Goal: Task Accomplishment & Management: Manage account settings

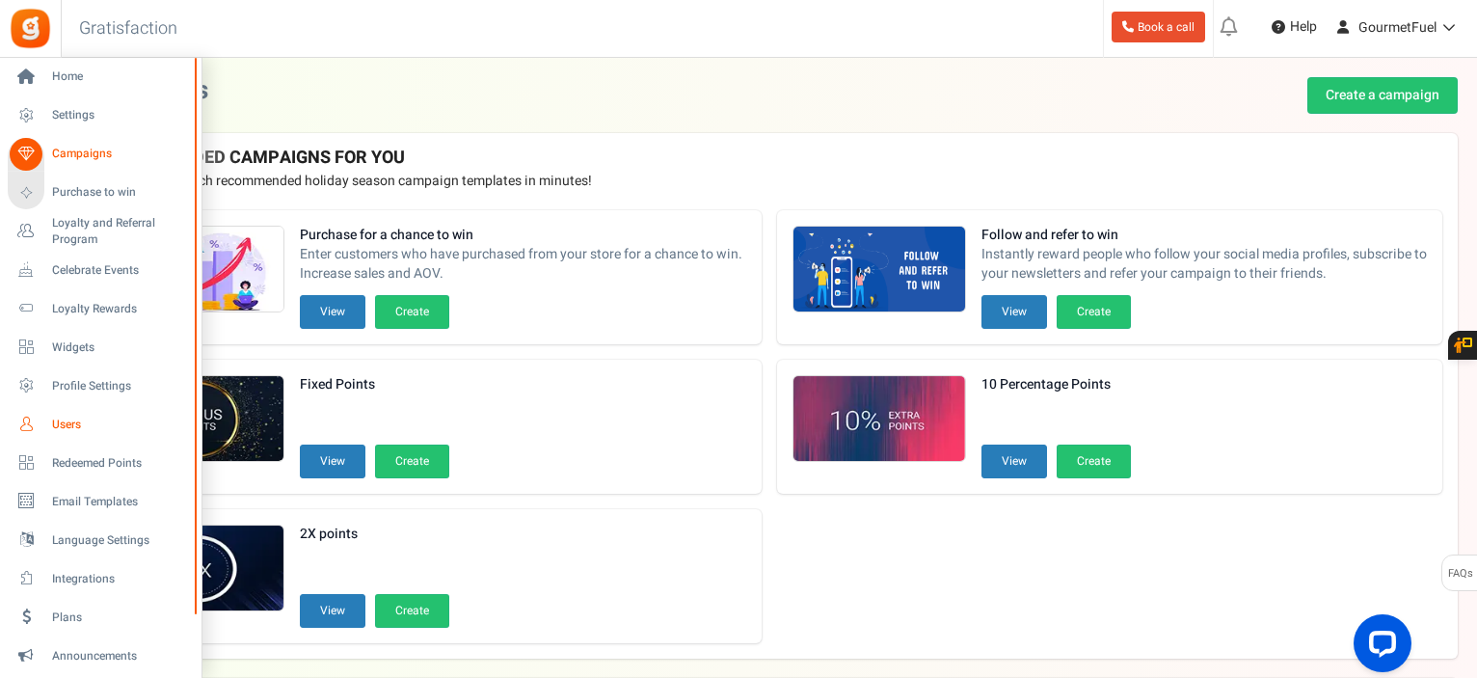
click at [58, 419] on span "Users" at bounding box center [119, 424] width 135 height 16
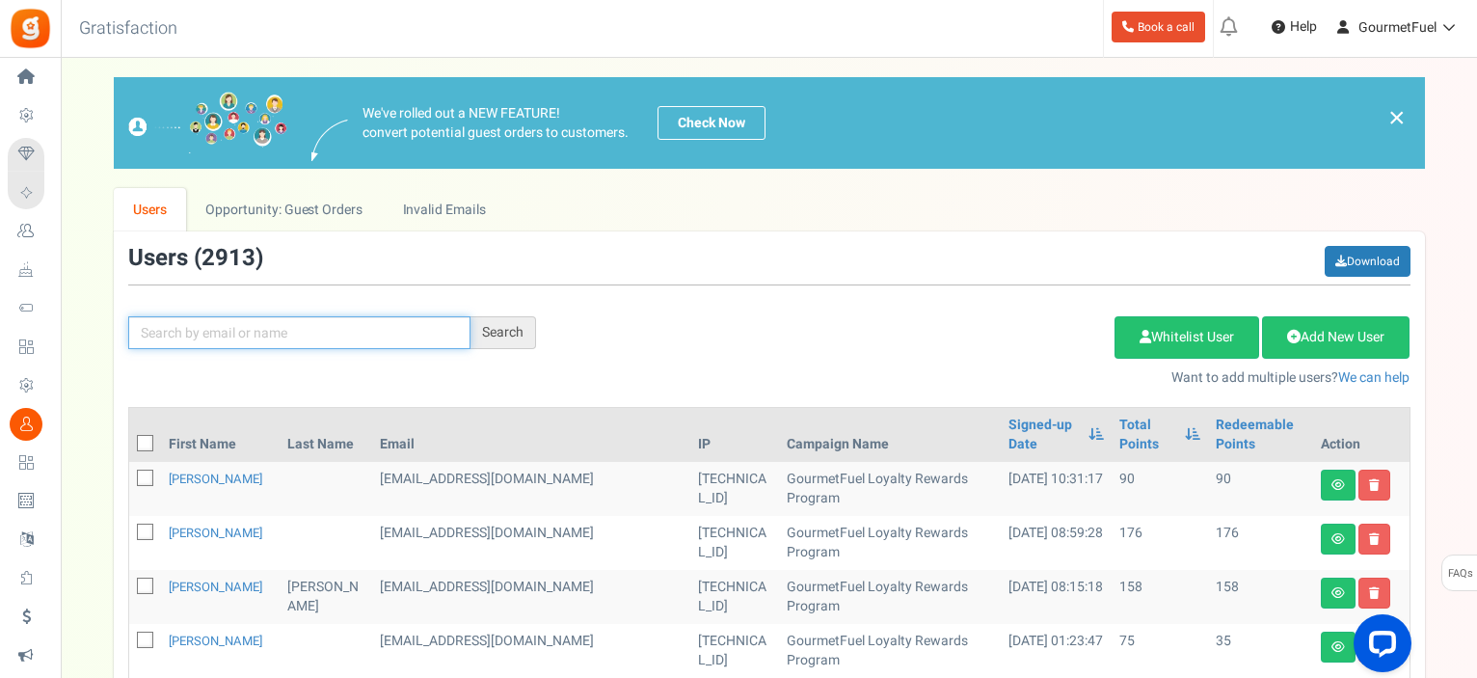
click at [273, 342] on input "text" at bounding box center [299, 332] width 342 height 33
paste input "[EMAIL_ADDRESS][PERSON_NAME][DOMAIN_NAME]"
type input "[EMAIL_ADDRESS][PERSON_NAME][DOMAIN_NAME]"
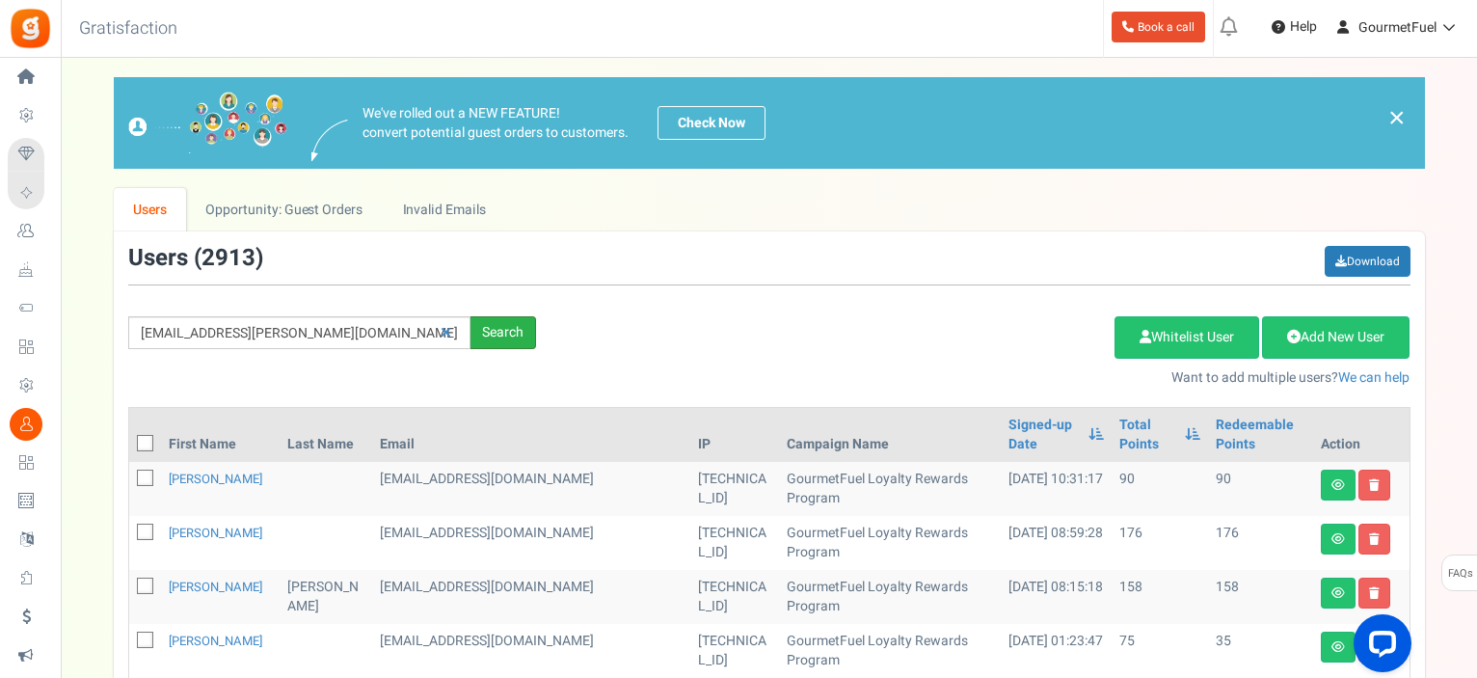
click at [507, 327] on div "Search" at bounding box center [503, 332] width 66 height 33
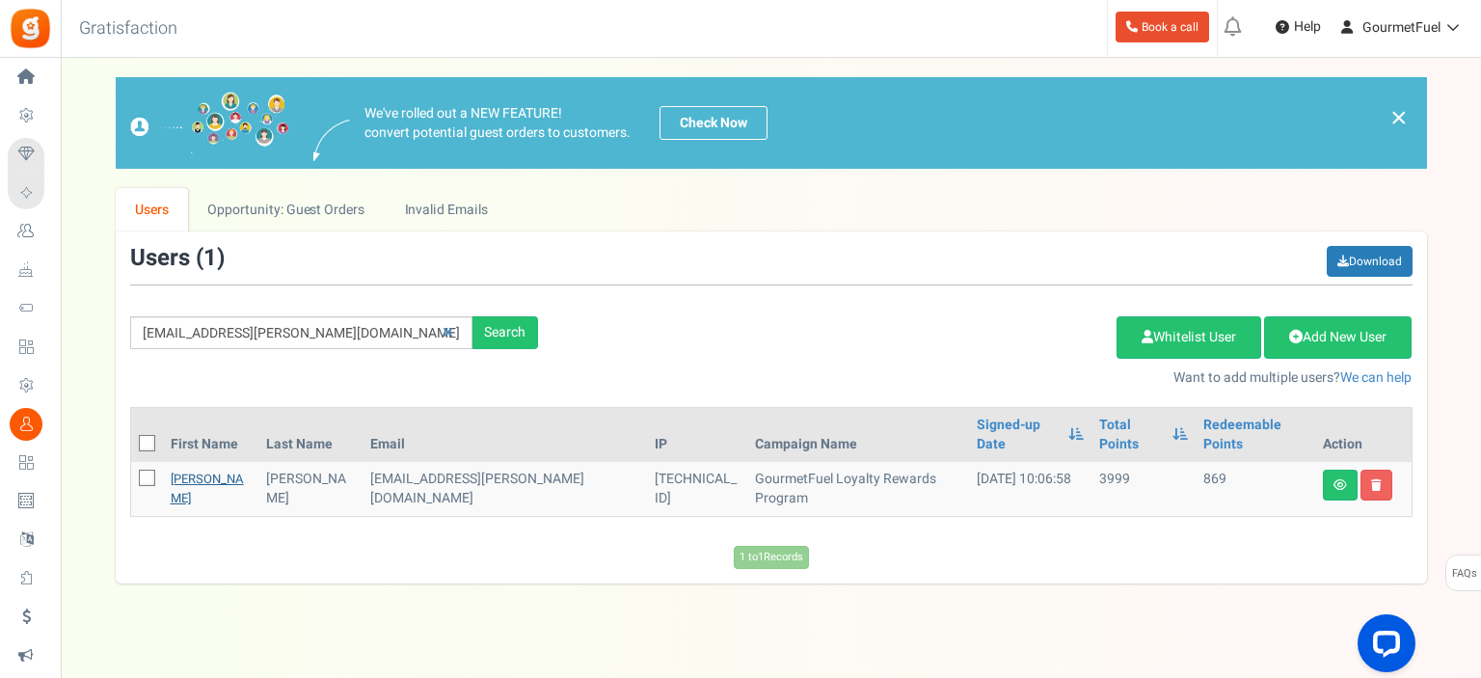
click at [189, 469] on link "[PERSON_NAME]" at bounding box center [207, 488] width 73 height 38
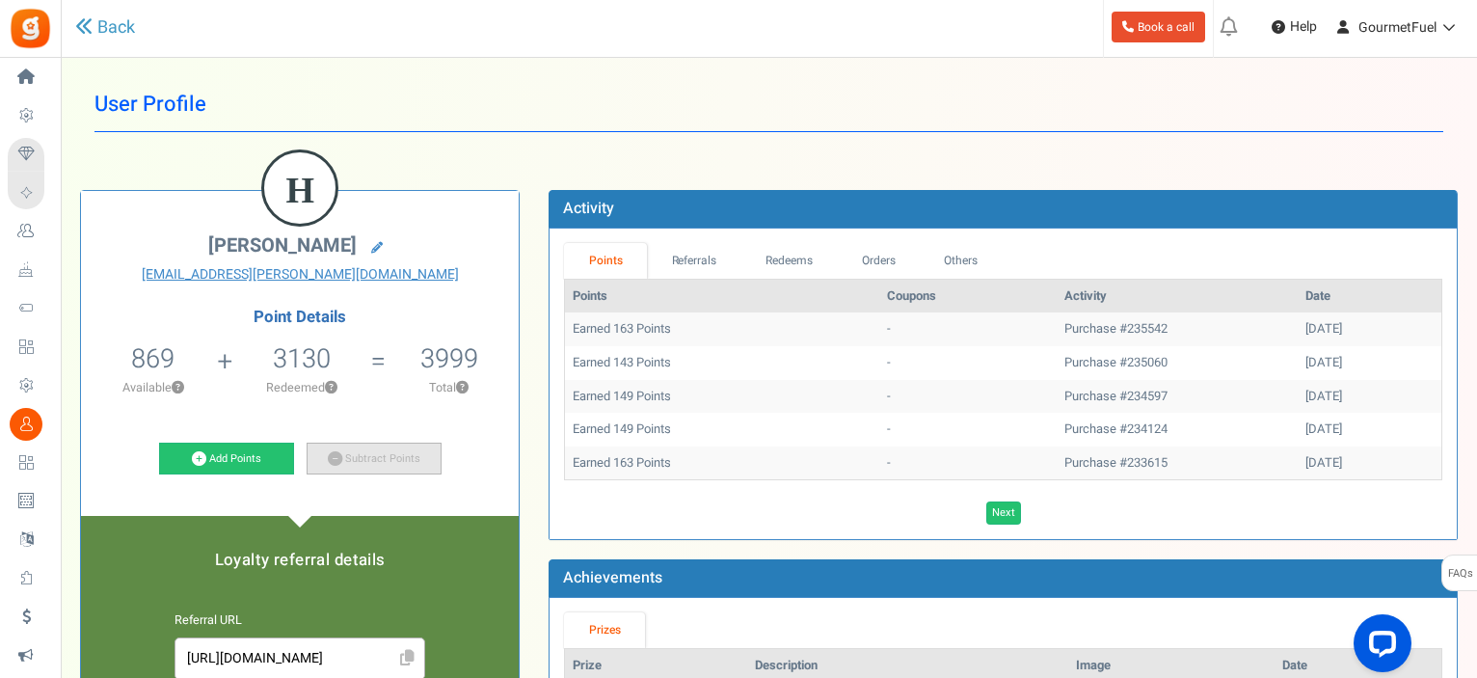
click at [332, 452] on icon at bounding box center [335, 458] width 14 height 14
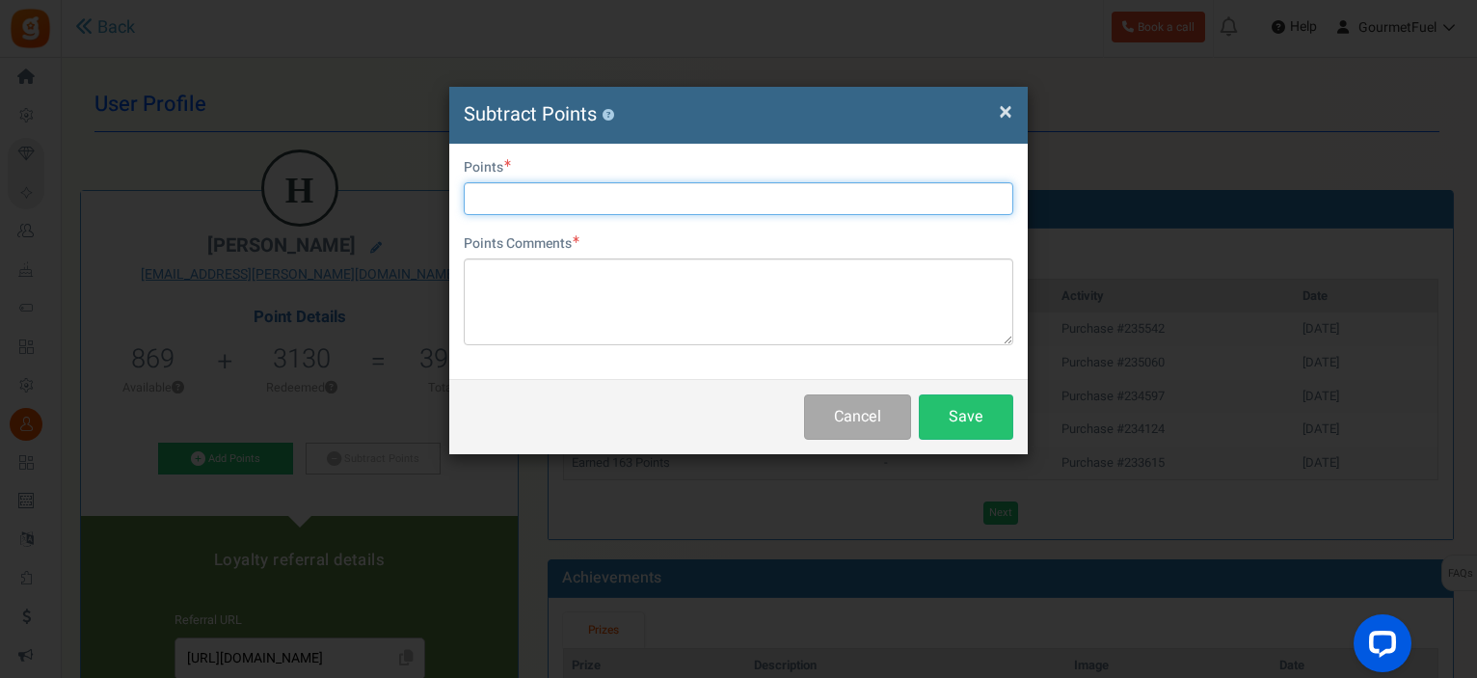
click at [520, 204] on input "text" at bounding box center [738, 198] width 549 height 33
type input "869"
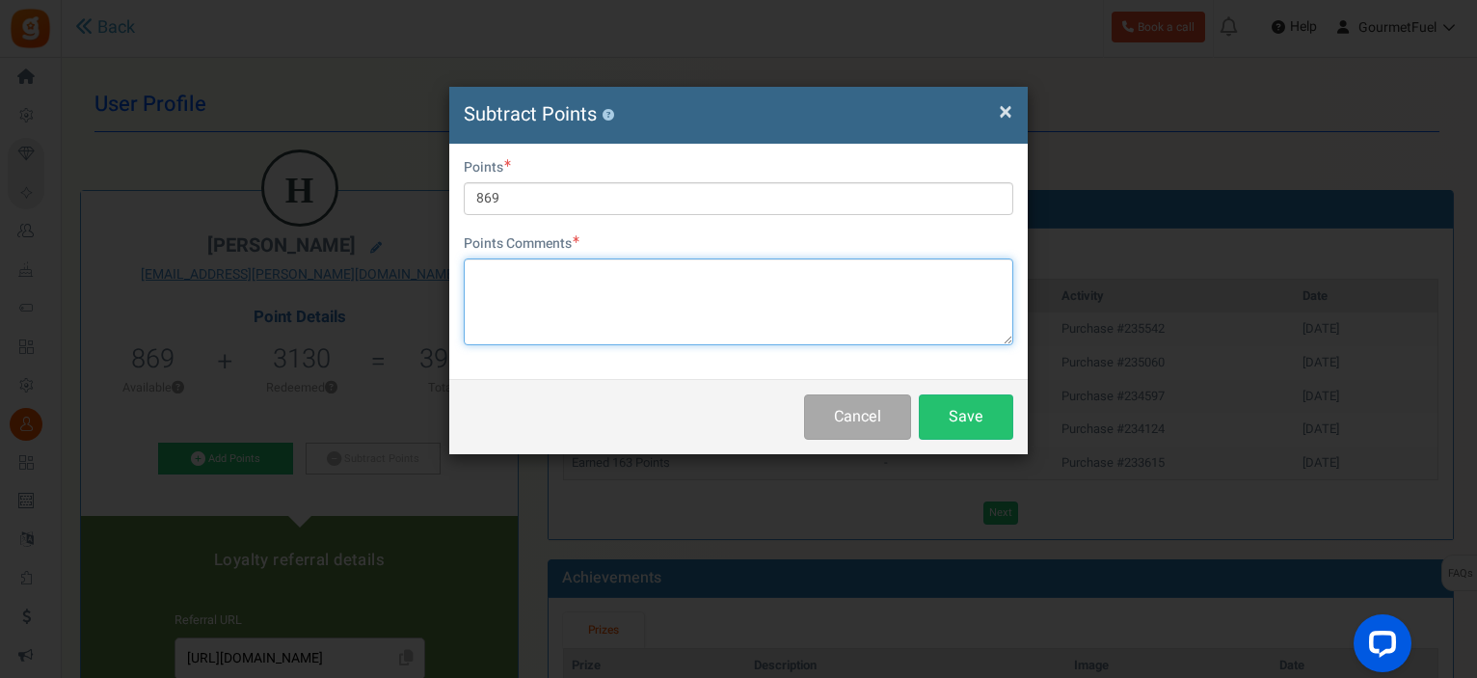
click at [608, 294] on textarea at bounding box center [738, 301] width 549 height 87
type textarea "43 euro"
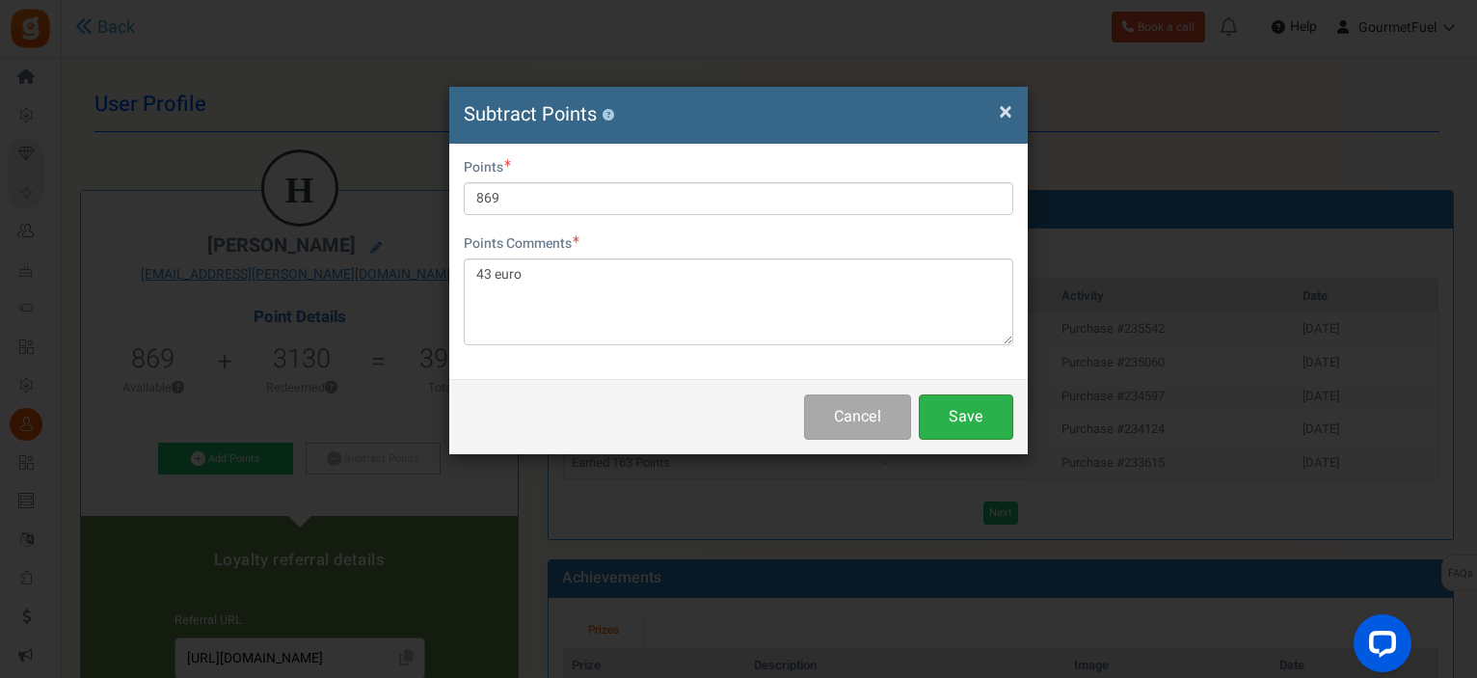
click at [960, 423] on button "Save" at bounding box center [966, 416] width 94 height 45
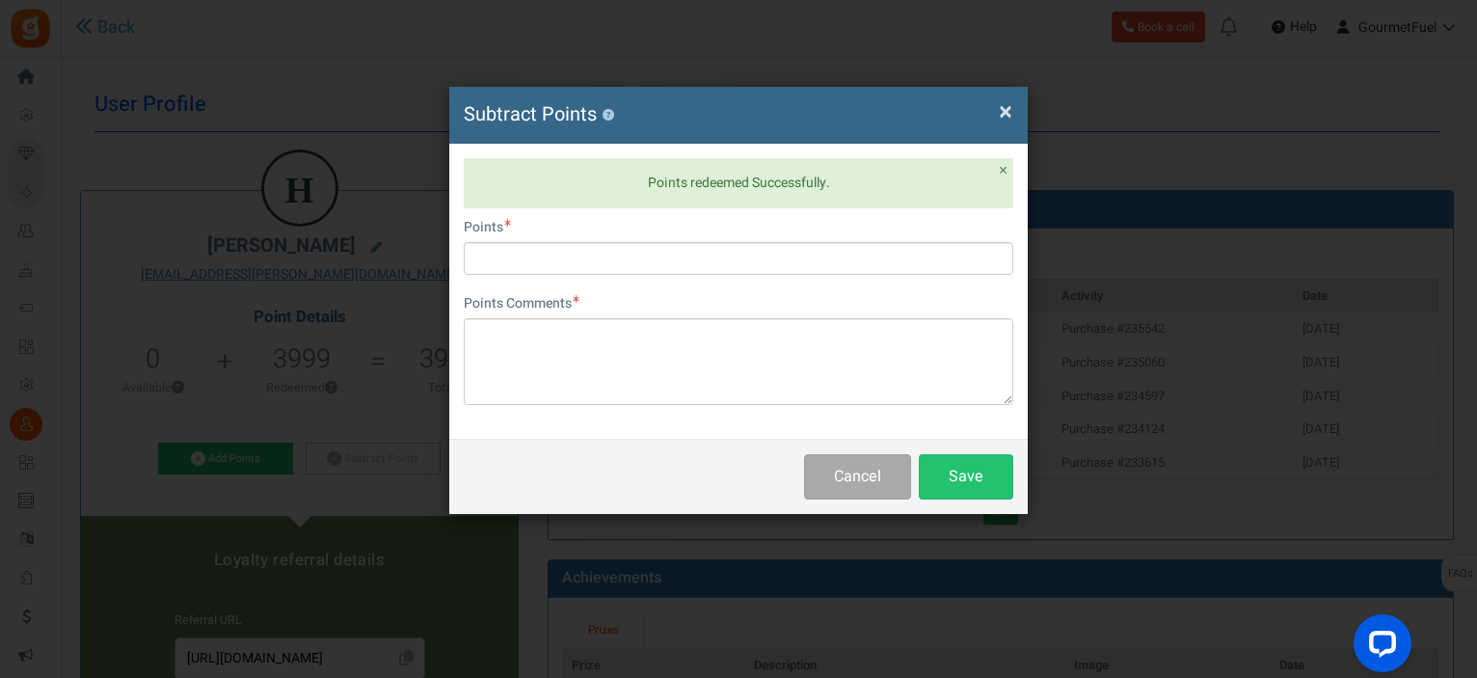
click at [1001, 119] on span "×" at bounding box center [1005, 112] width 13 height 37
